Goal: Communication & Community: Answer question/provide support

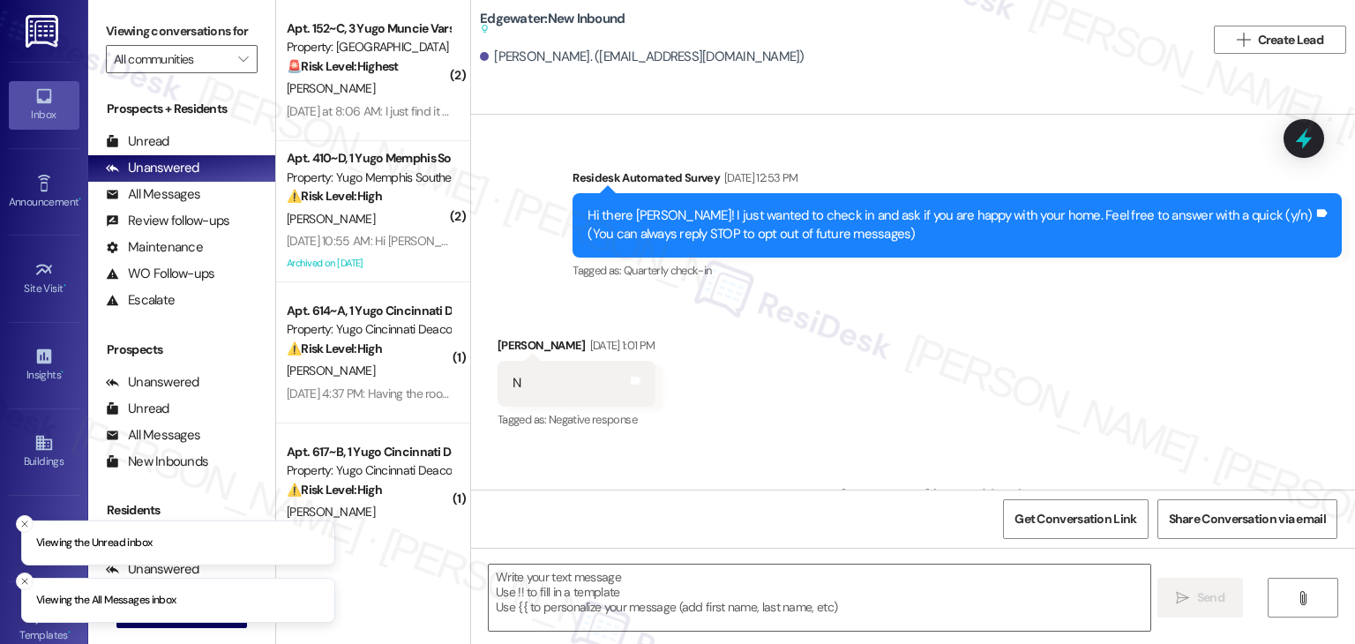
scroll to position [8175, 0]
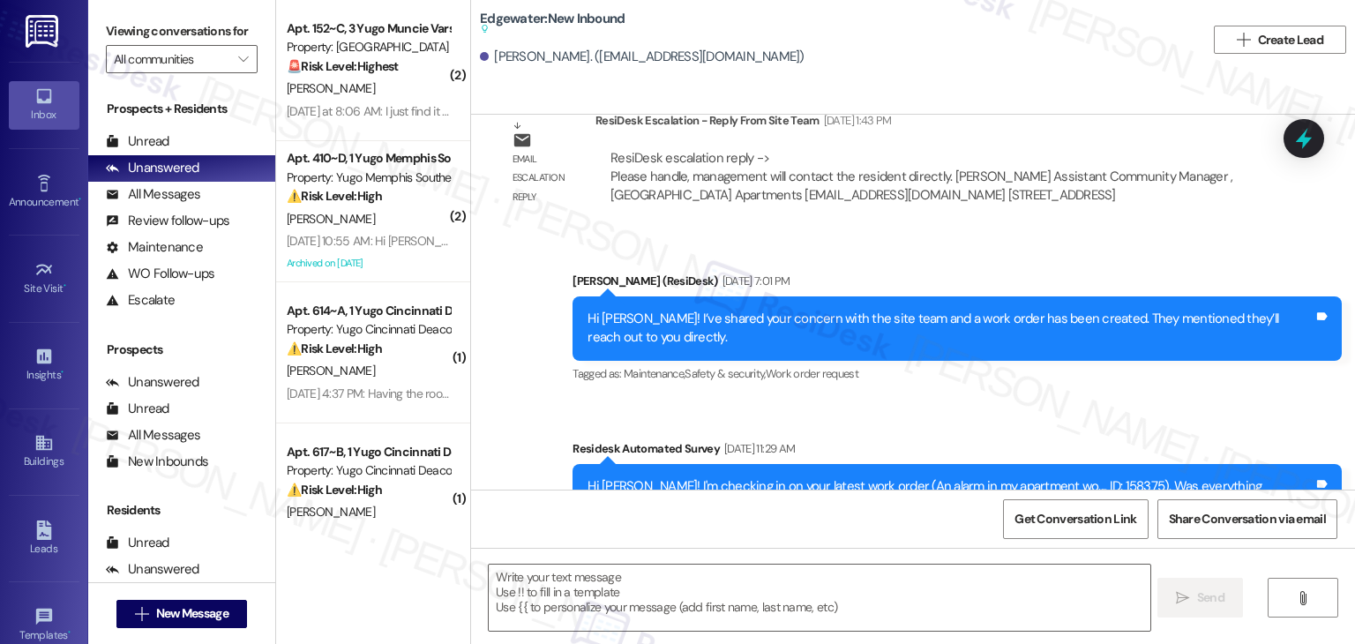
click at [966, 339] on div "Sent via SMS [PERSON_NAME] (ResiDesk) [DATE] 7:01 PM Hi [PERSON_NAME]! I’ve sha…" at bounding box center [913, 399] width 884 height 335
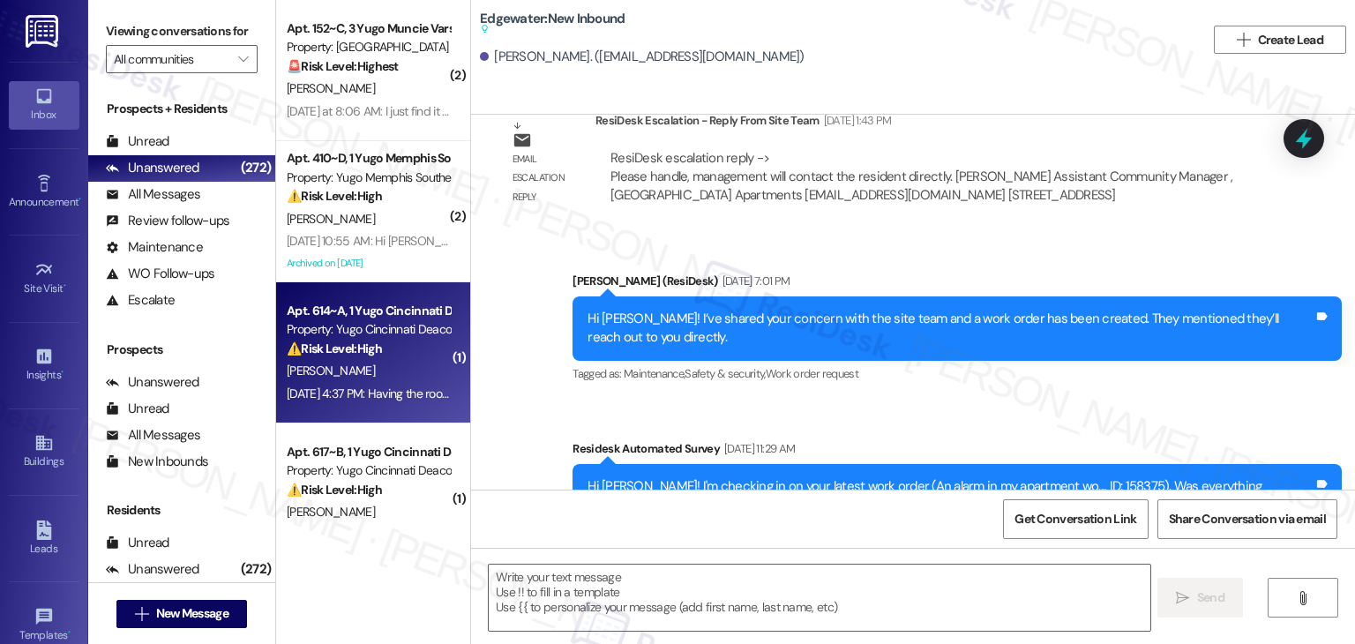
click at [376, 364] on div "[PERSON_NAME]" at bounding box center [368, 371] width 167 height 22
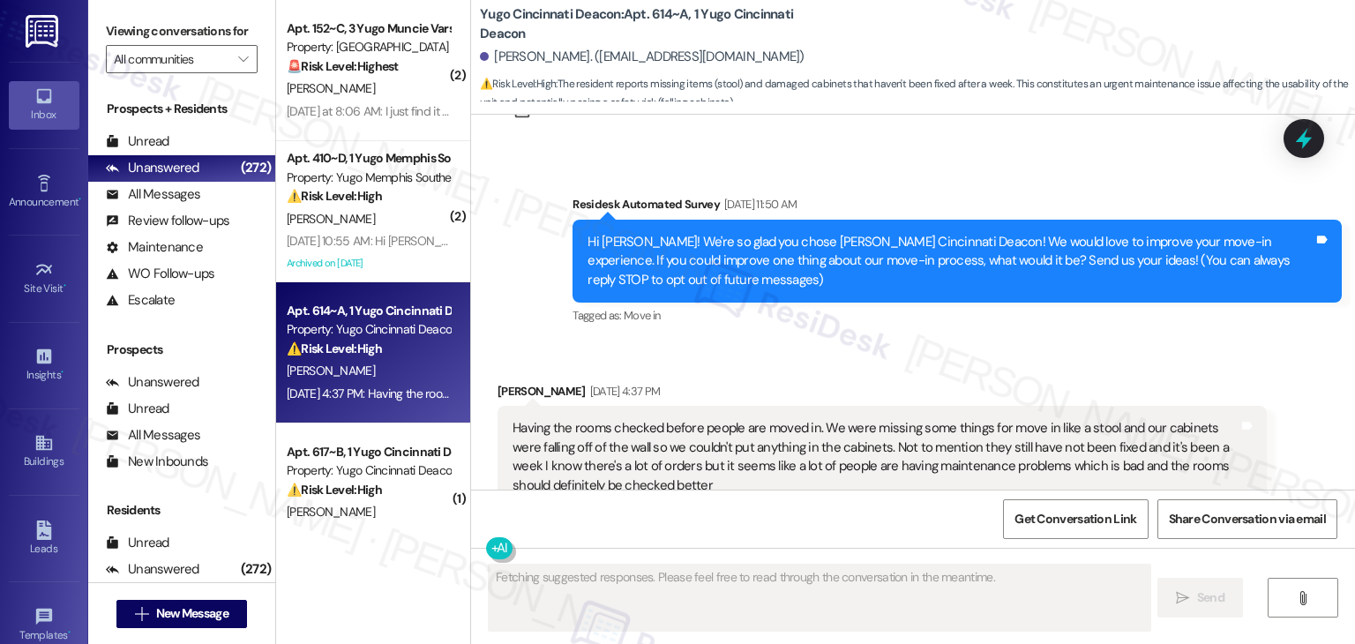
scroll to position [0, 0]
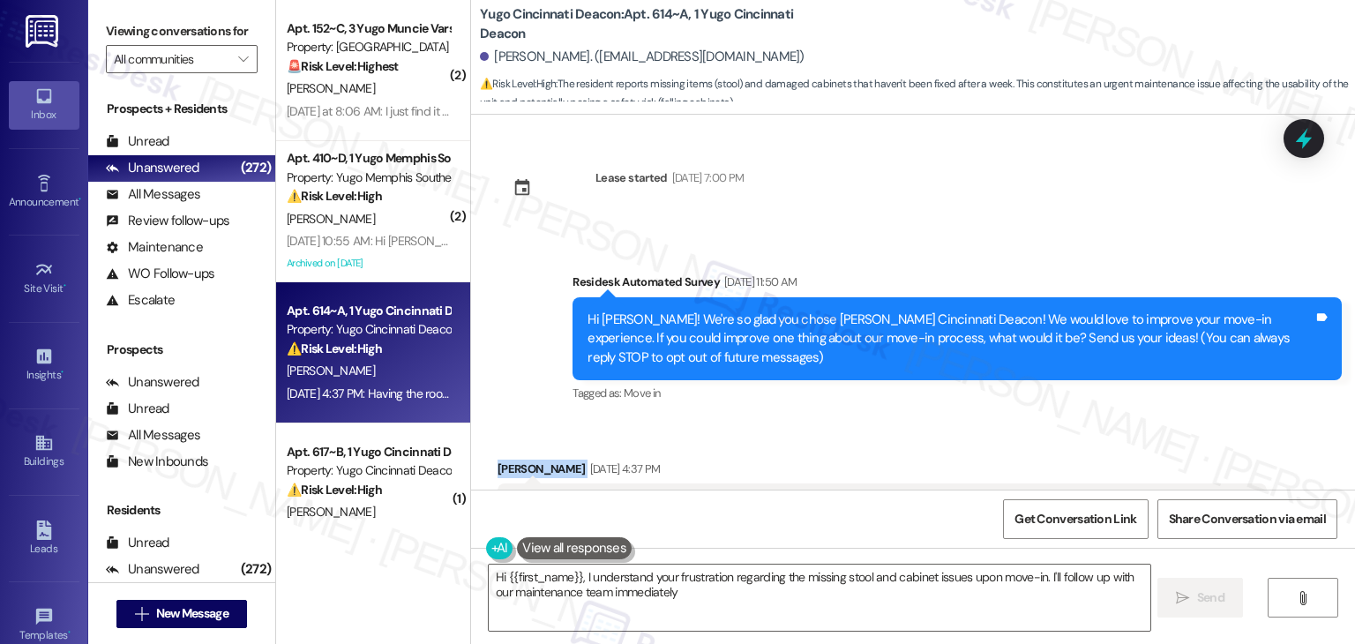
type textarea "Hi {{first_name}}, I understand your frustration regarding the missing stool an…"
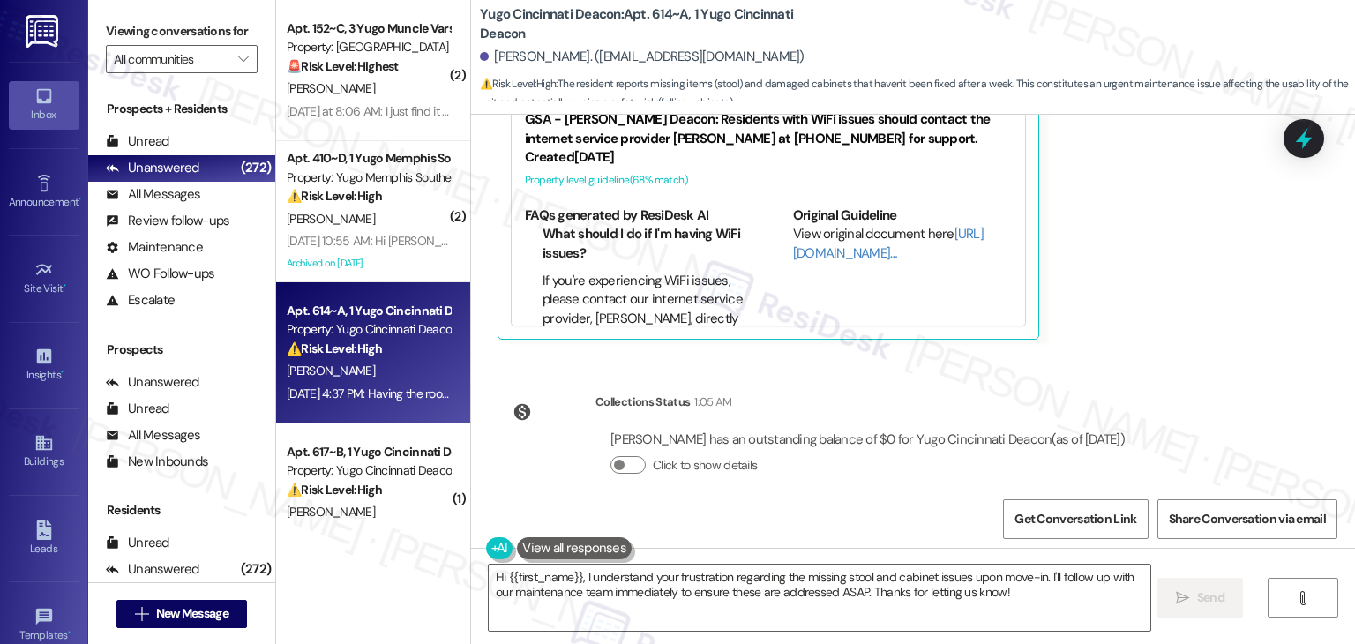
scroll to position [608, 0]
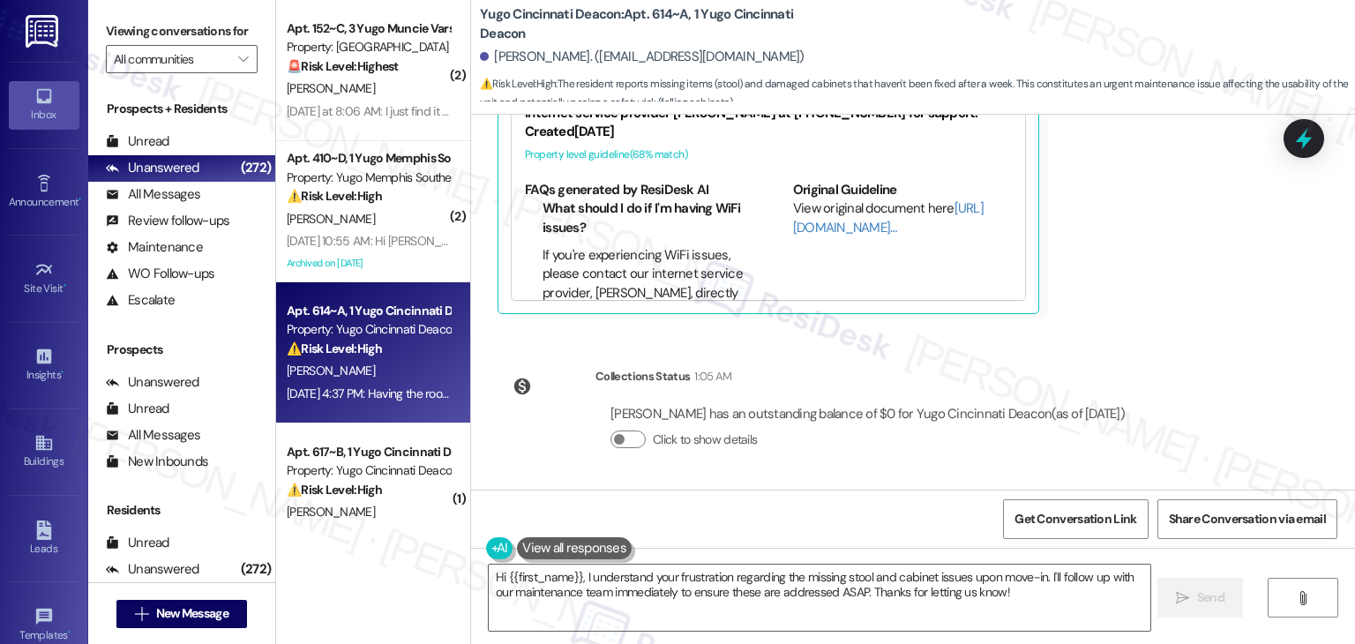
click at [1147, 301] on div "[PERSON_NAME] [DATE] 4:37 PM Having the rooms checked before people are moved i…" at bounding box center [881, 83] width 769 height 462
click at [1134, 179] on div "[PERSON_NAME] [DATE] 4:37 PM Having the rooms checked before people are moved i…" at bounding box center [881, 83] width 769 height 462
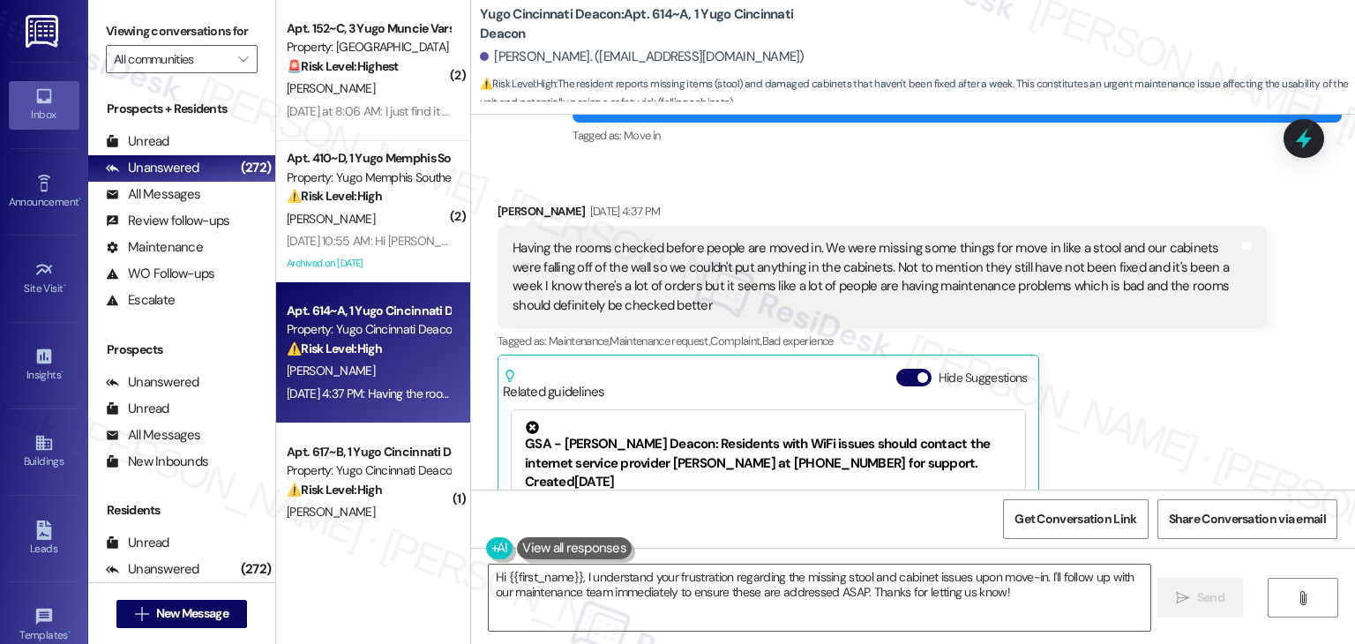
scroll to position [255, 0]
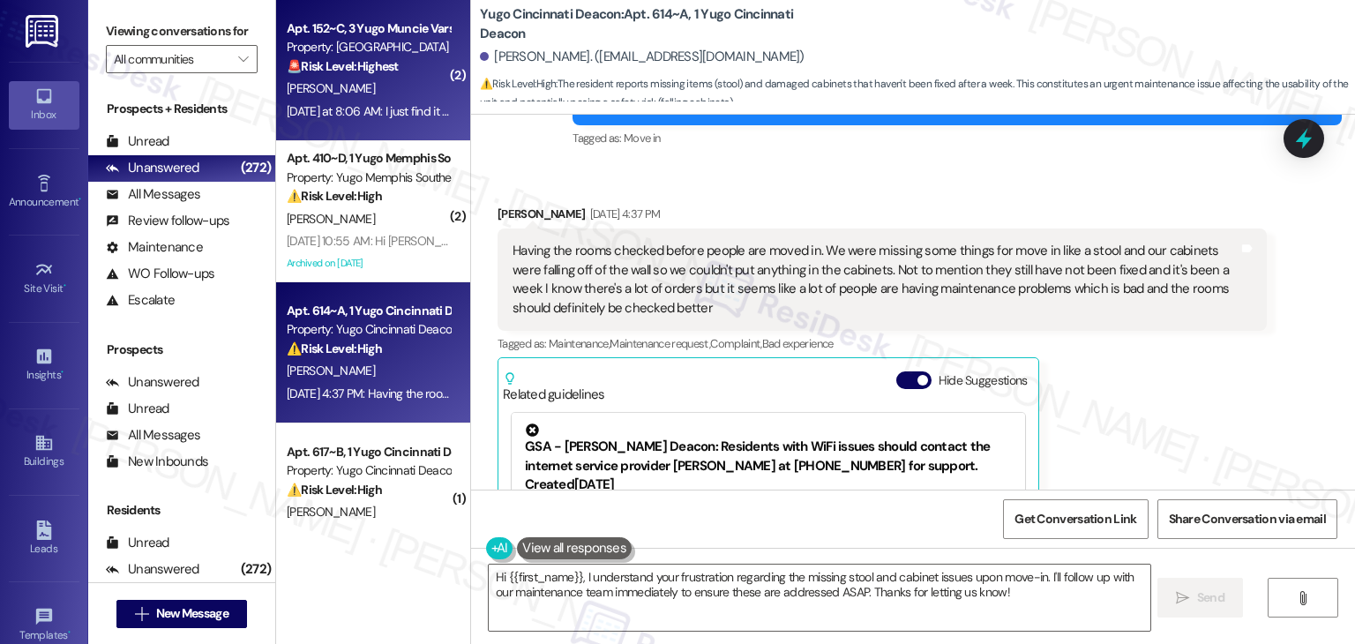
click at [380, 98] on div "[PERSON_NAME]" at bounding box center [368, 89] width 167 height 22
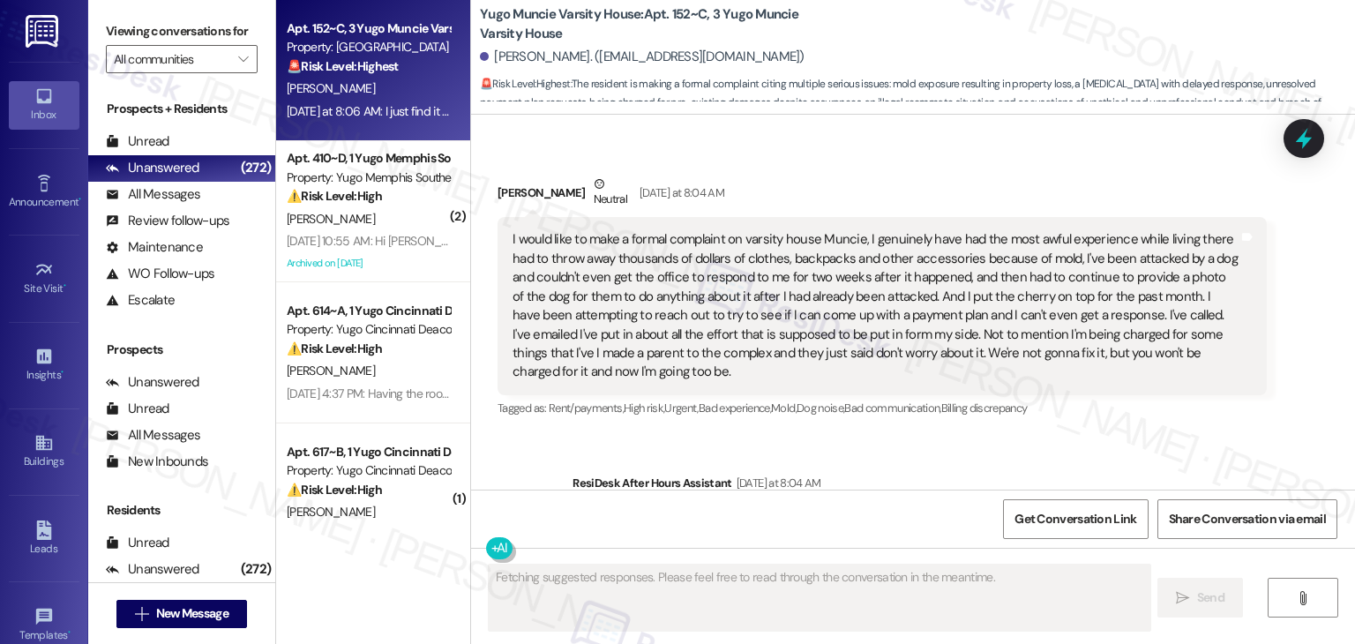
scroll to position [4266, 0]
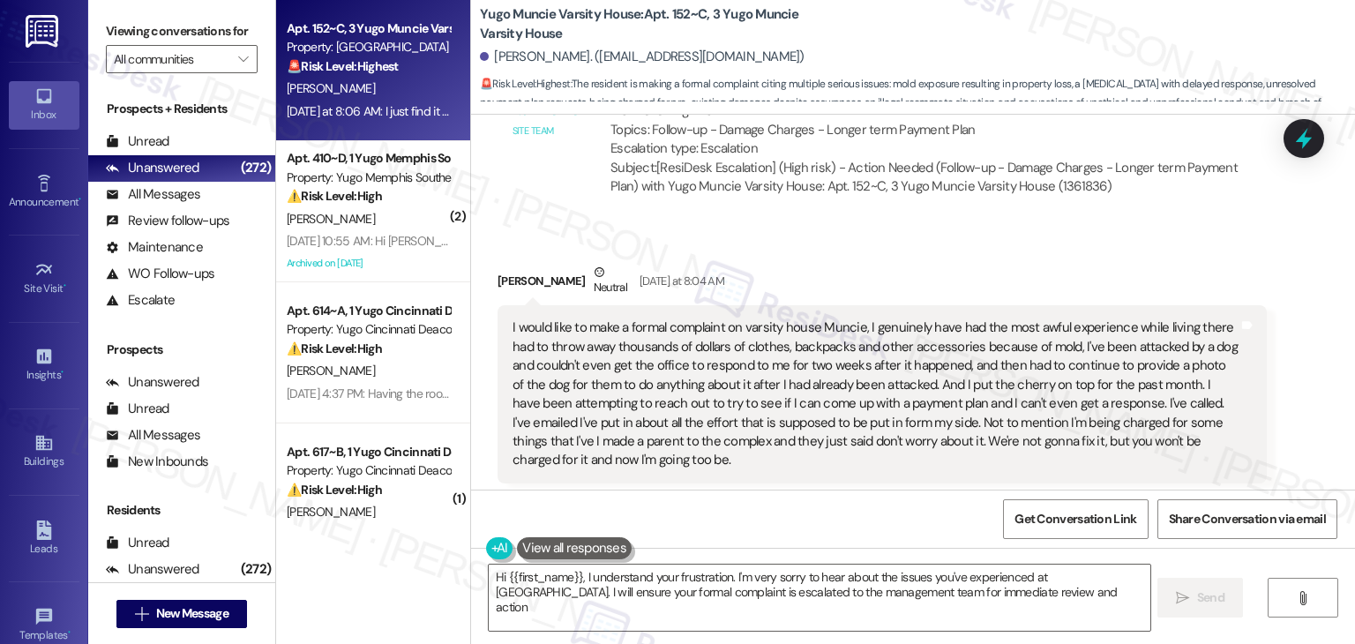
type textarea "Hi {{first_name}}, I understand your frustration. I'm very sorry to hear about …"
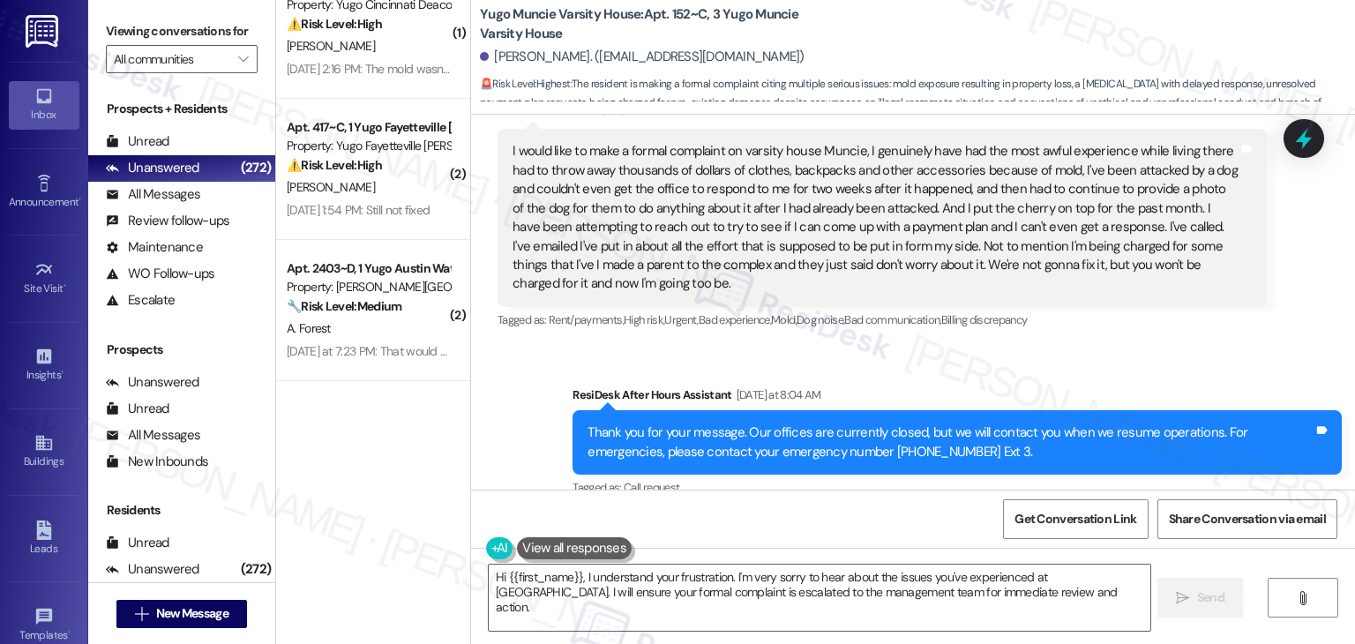
scroll to position [617, 0]
